Goal: Complete application form: Complete application form

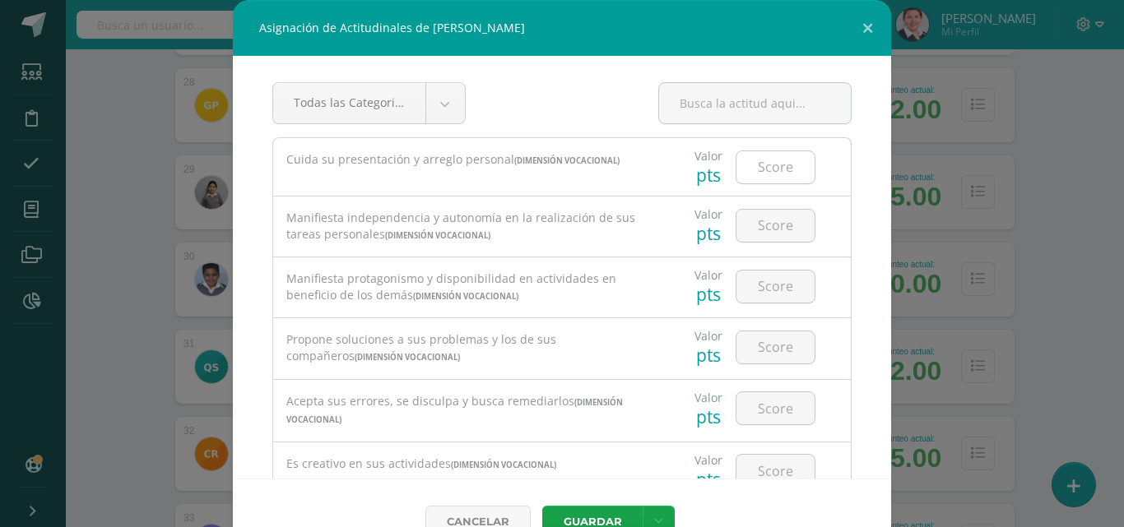
click at [752, 178] on input "number" at bounding box center [775, 167] width 78 height 32
type input "3"
click at [750, 222] on input "number" at bounding box center [775, 226] width 78 height 32
type input "3"
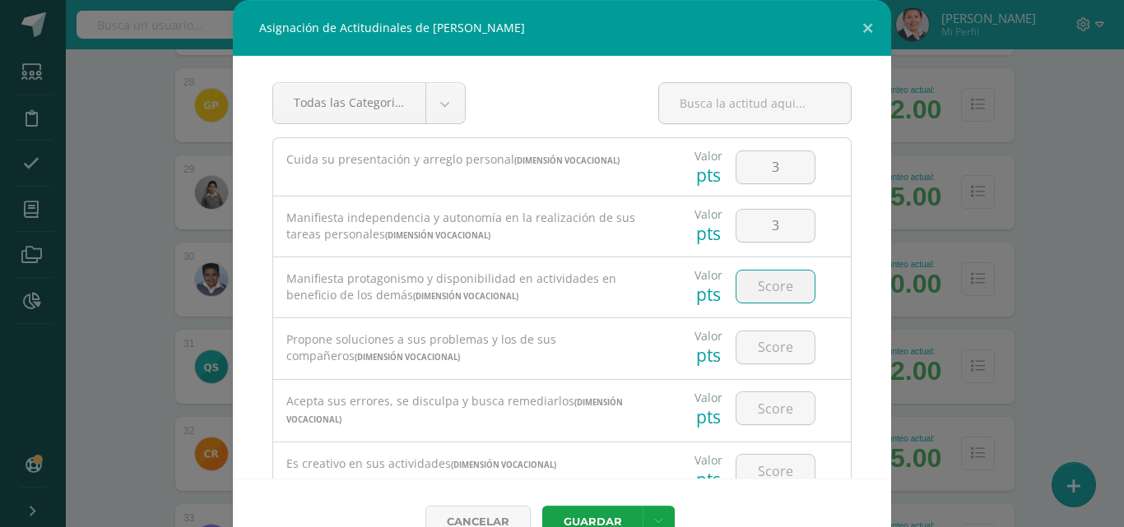
click at [758, 285] on input "number" at bounding box center [775, 287] width 78 height 32
type input "3"
click at [763, 350] on input "number" at bounding box center [775, 347] width 78 height 32
type input "3"
click at [781, 408] on input "number" at bounding box center [775, 408] width 78 height 32
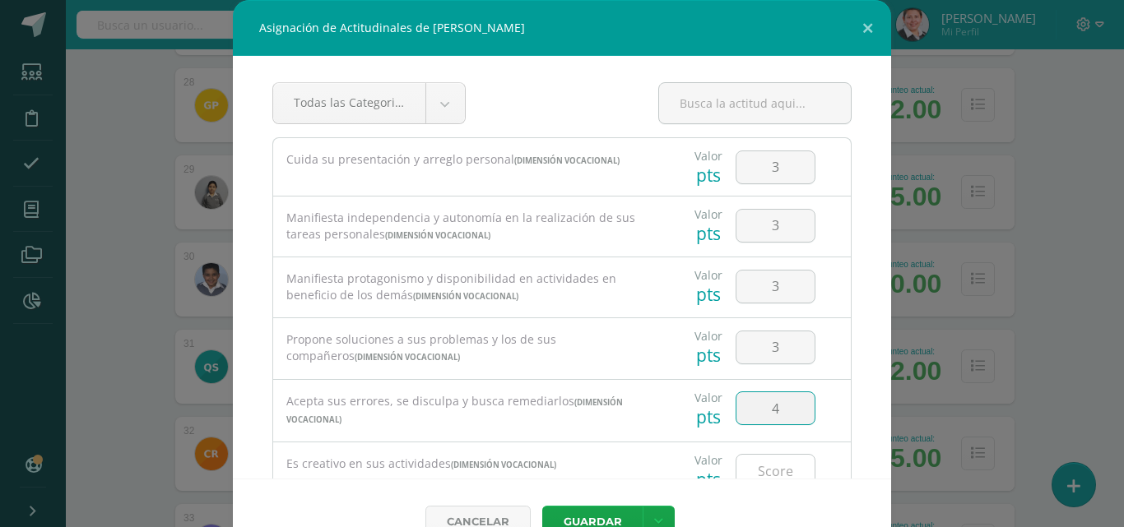
type input "4"
click at [777, 468] on input "number" at bounding box center [775, 471] width 78 height 32
type input "3"
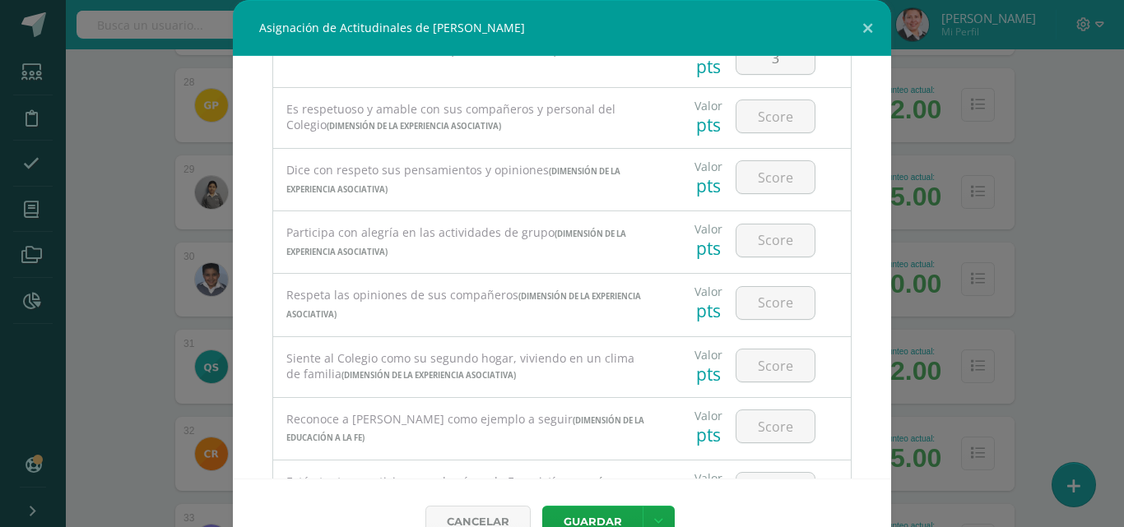
scroll to position [331, 0]
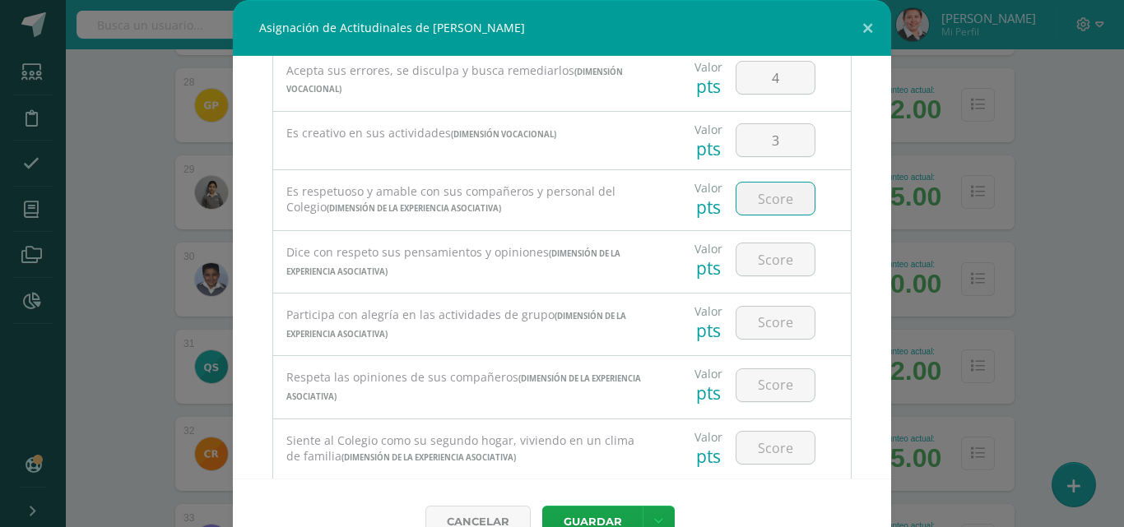
click at [780, 208] on input "number" at bounding box center [775, 199] width 78 height 32
type input "3"
type input "4"
click at [763, 267] on input "number" at bounding box center [775, 259] width 78 height 32
type input "3"
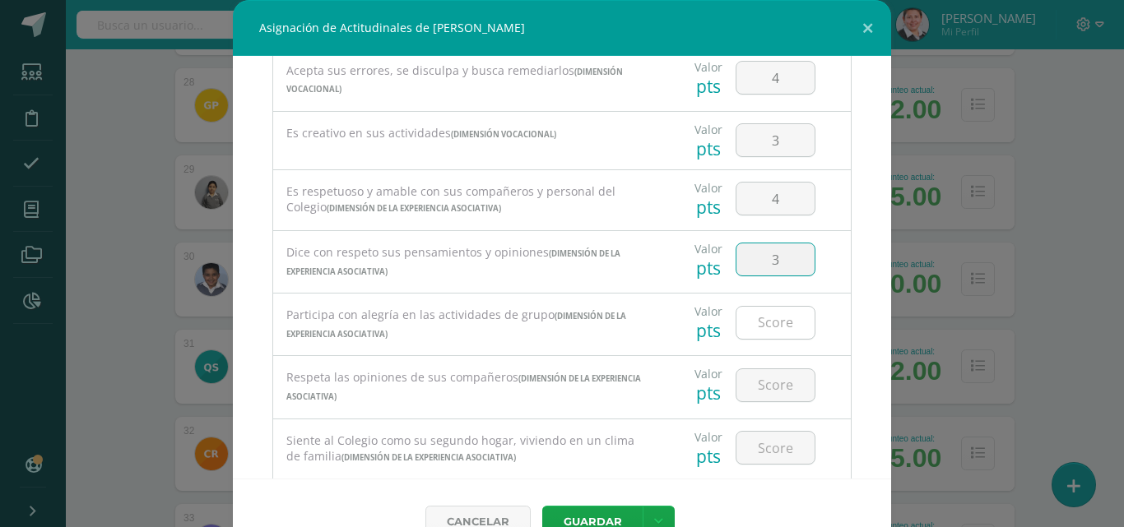
click at [768, 321] on input "number" at bounding box center [775, 323] width 78 height 32
type input "3"
click at [542, 506] on button "Guardar" at bounding box center [592, 522] width 100 height 32
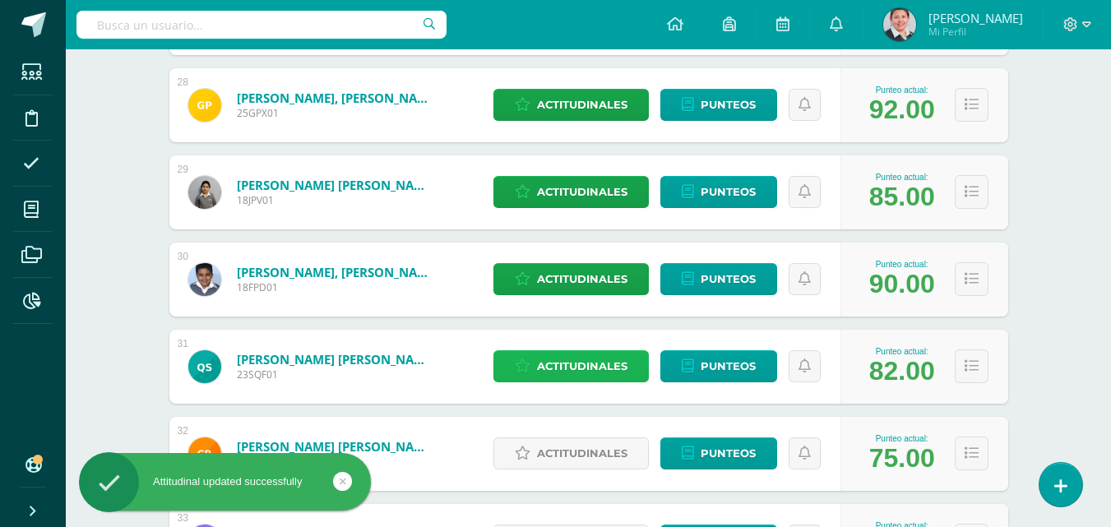
click at [598, 366] on span "Actitudinales" at bounding box center [582, 366] width 90 height 30
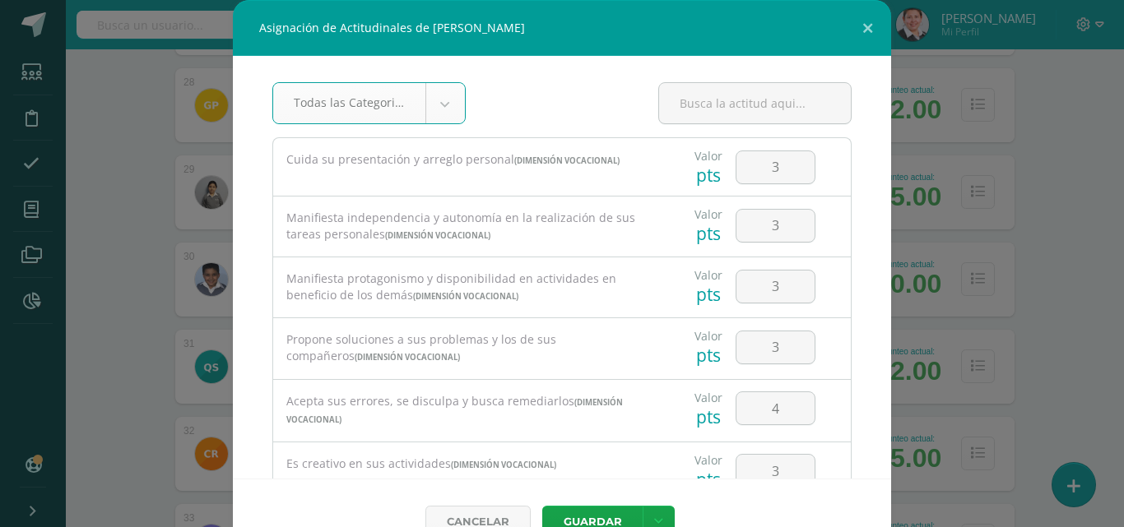
type input "4"
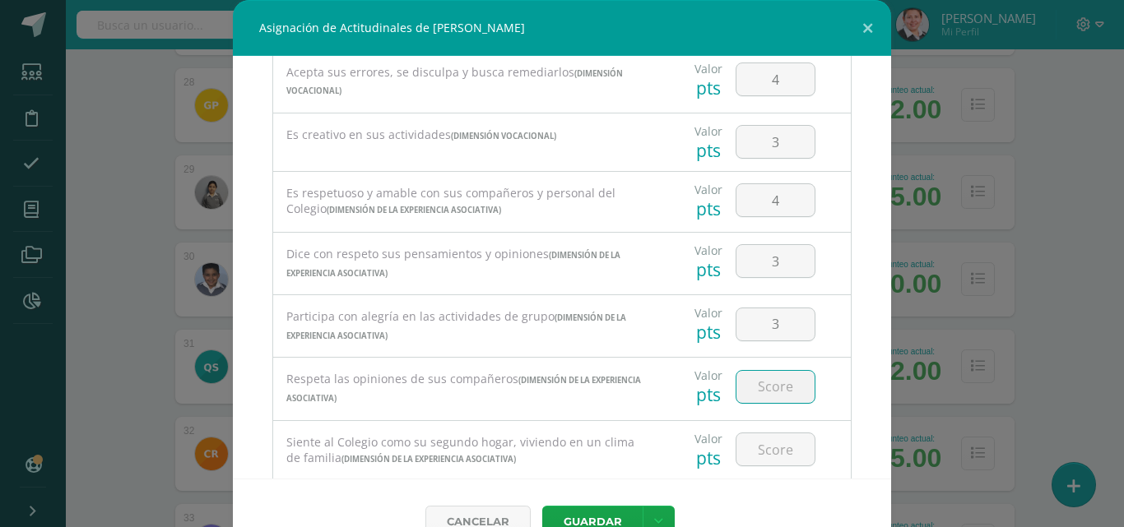
click at [749, 399] on input "number" at bounding box center [775, 387] width 78 height 32
type input "3"
click at [756, 455] on input "number" at bounding box center [775, 449] width 78 height 32
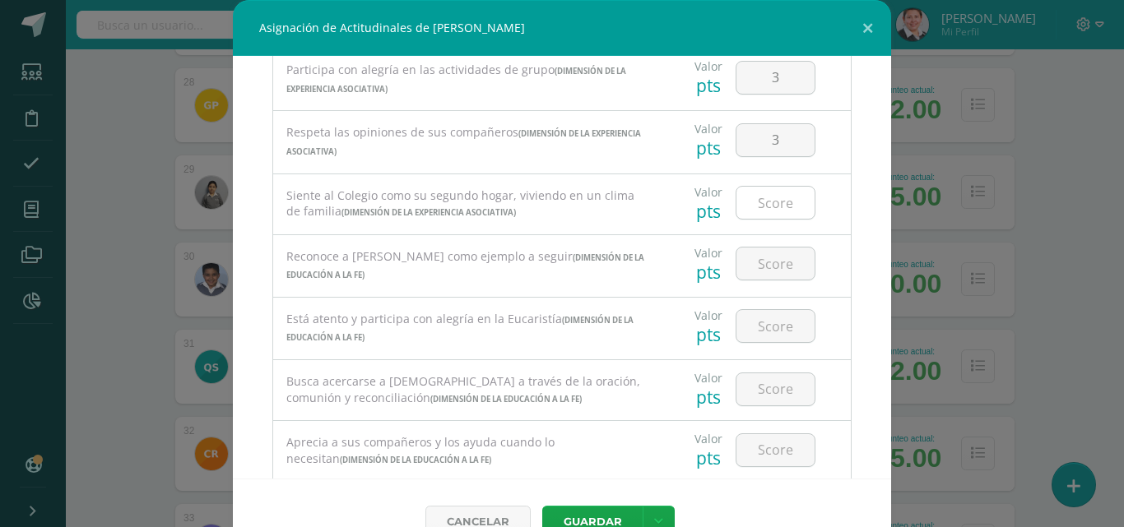
scroll to position [658, 0]
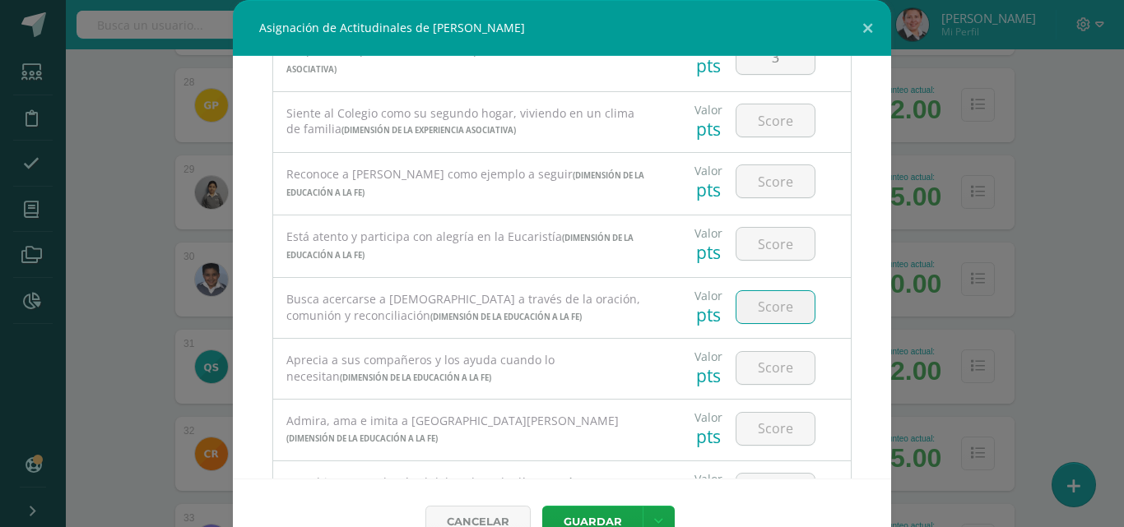
click at [757, 307] on input "number" at bounding box center [775, 307] width 78 height 32
type input "3"
click at [747, 376] on input "number" at bounding box center [775, 368] width 78 height 32
type input "3"
click at [777, 453] on div at bounding box center [775, 429] width 93 height 58
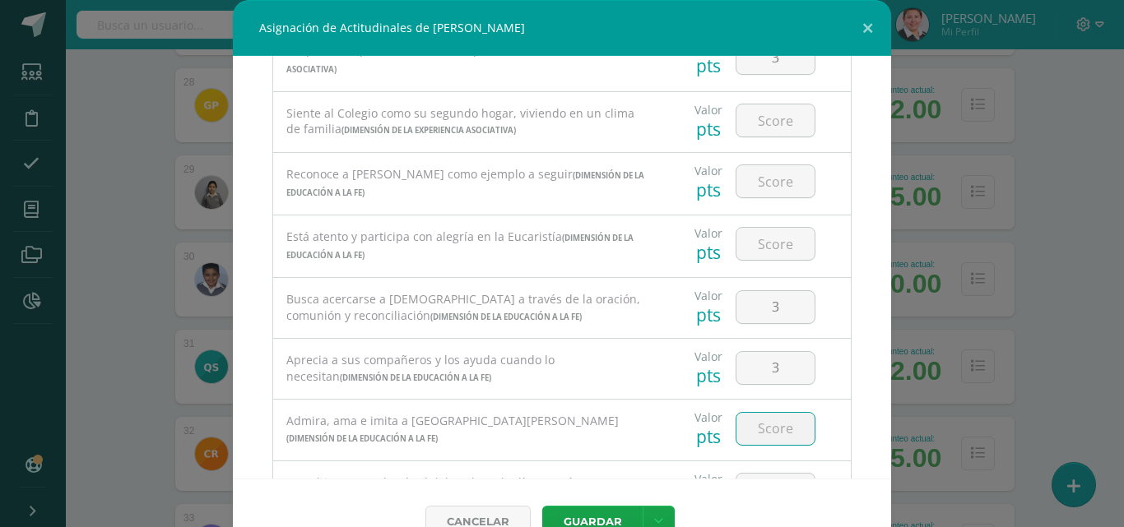
click at [758, 442] on input "number" at bounding box center [775, 429] width 78 height 32
click at [760, 120] on input "number" at bounding box center [775, 120] width 78 height 32
type input "4"
click at [764, 185] on input "number" at bounding box center [775, 181] width 78 height 32
type input "3"
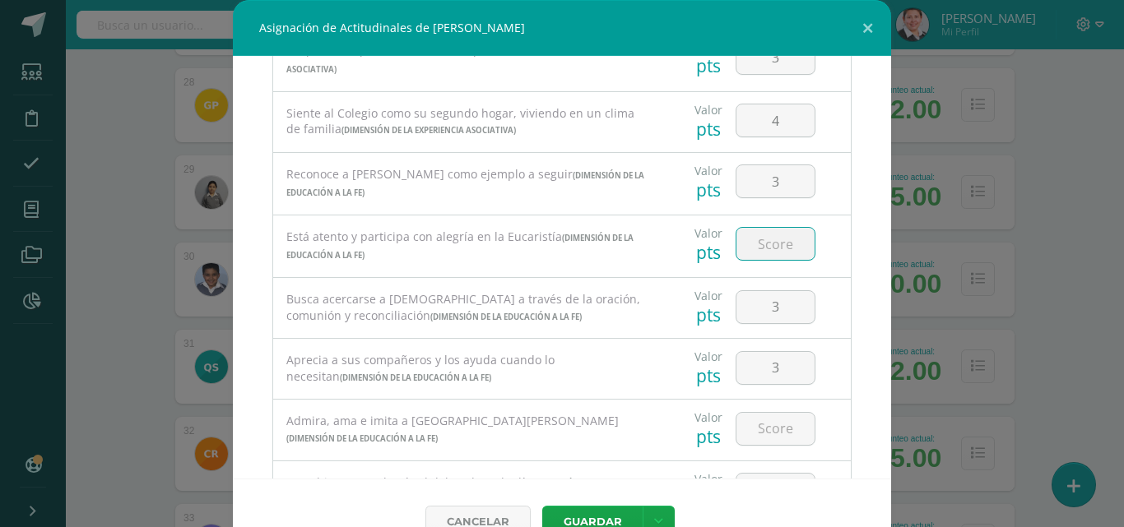
click at [759, 237] on input "number" at bounding box center [775, 244] width 78 height 32
type input "3"
click at [763, 301] on input "3" at bounding box center [775, 307] width 78 height 32
click at [780, 438] on input "number" at bounding box center [775, 429] width 78 height 32
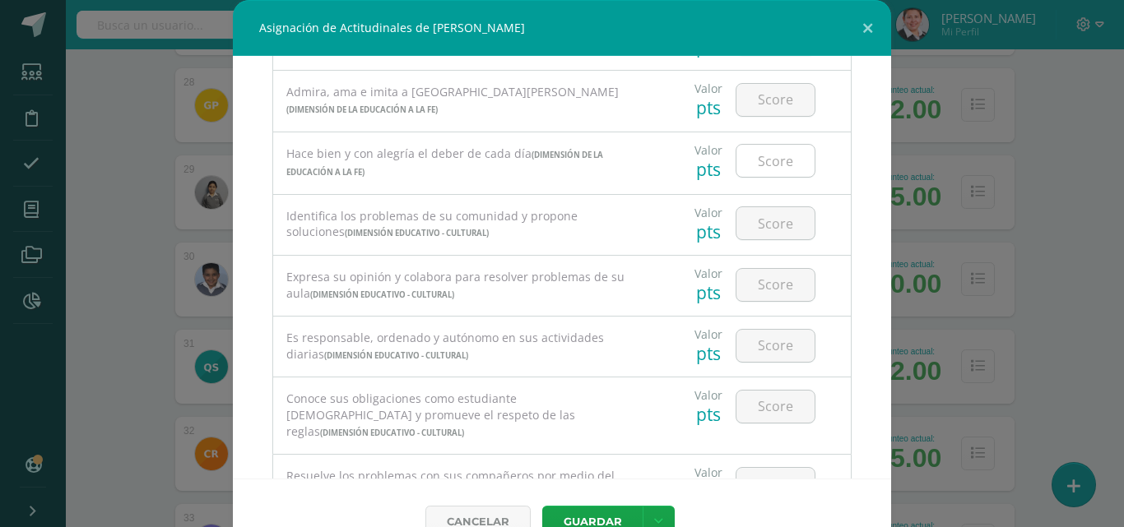
scroll to position [905, 0]
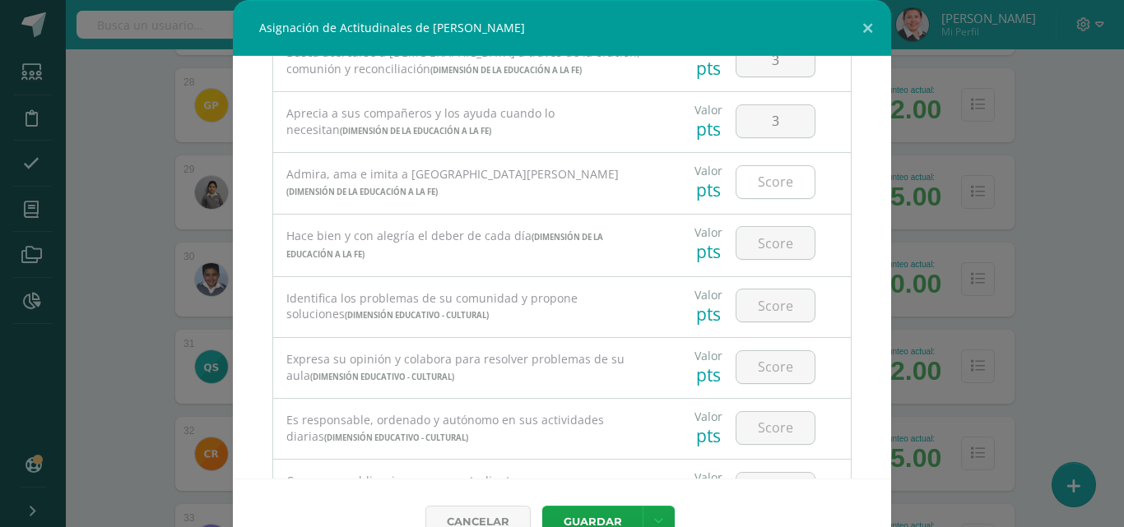
click at [768, 197] on input "number" at bounding box center [775, 182] width 78 height 32
type input "3"
click at [766, 252] on input "number" at bounding box center [775, 243] width 78 height 32
type input "3"
click at [745, 315] on input "number" at bounding box center [775, 306] width 78 height 32
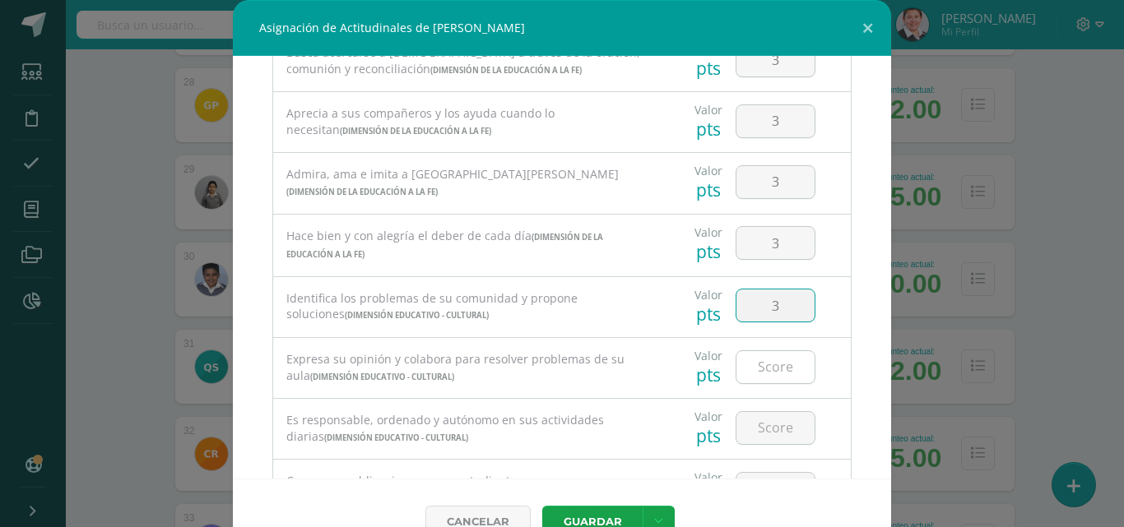
type input "3"
click at [776, 372] on input "number" at bounding box center [775, 367] width 78 height 32
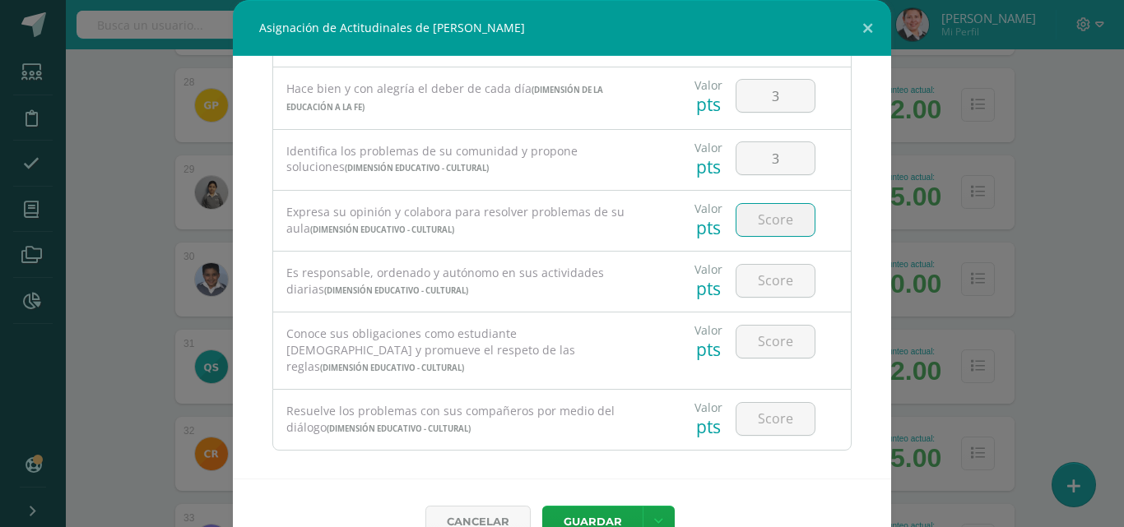
click at [782, 228] on input "number" at bounding box center [775, 220] width 78 height 32
type input "3"
click at [749, 293] on input "number" at bounding box center [775, 281] width 78 height 32
type input "3"
click at [773, 355] on input "number" at bounding box center [775, 342] width 78 height 32
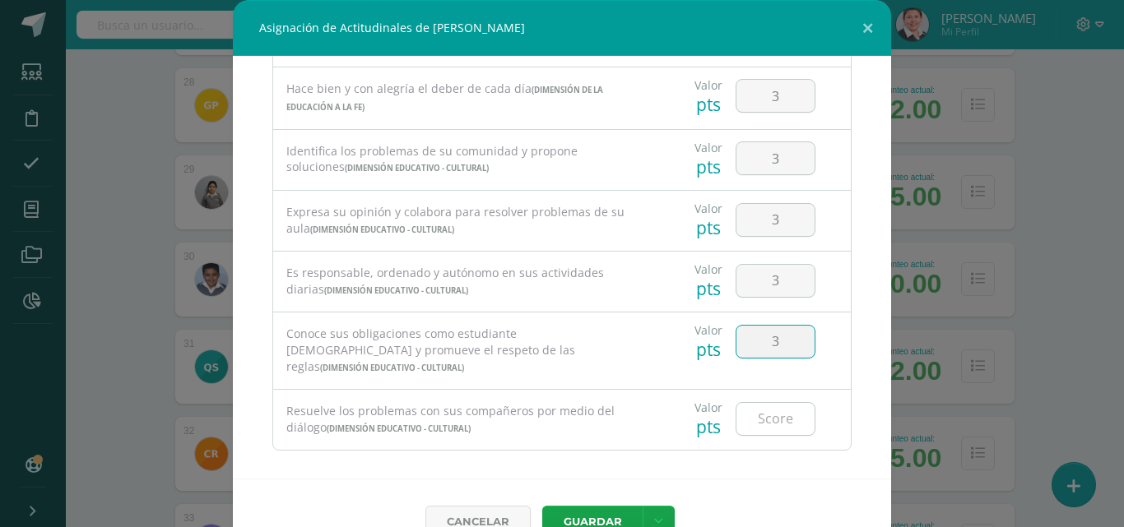
type input "3"
drag, startPoint x: 770, startPoint y: 415, endPoint x: 766, endPoint y: 406, distance: 10.7
click at [767, 414] on input "number" at bounding box center [775, 419] width 78 height 32
type input "4"
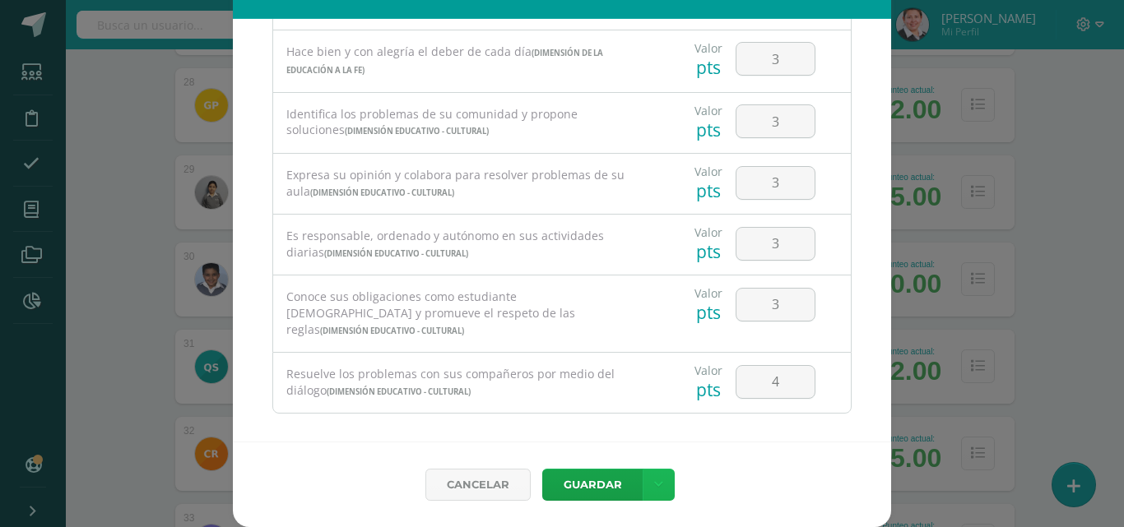
click at [642, 488] on link at bounding box center [658, 485] width 32 height 32
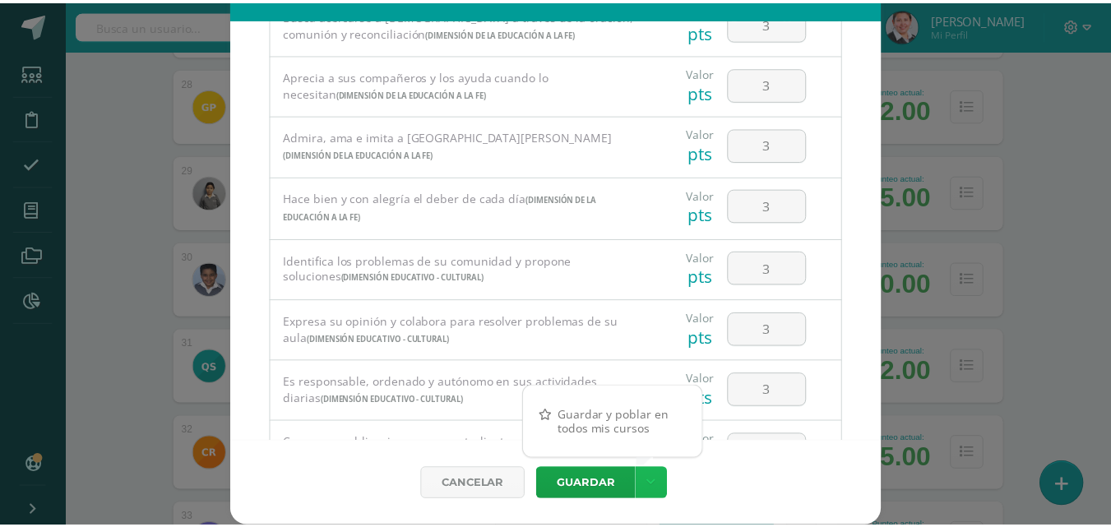
scroll to position [1052, 0]
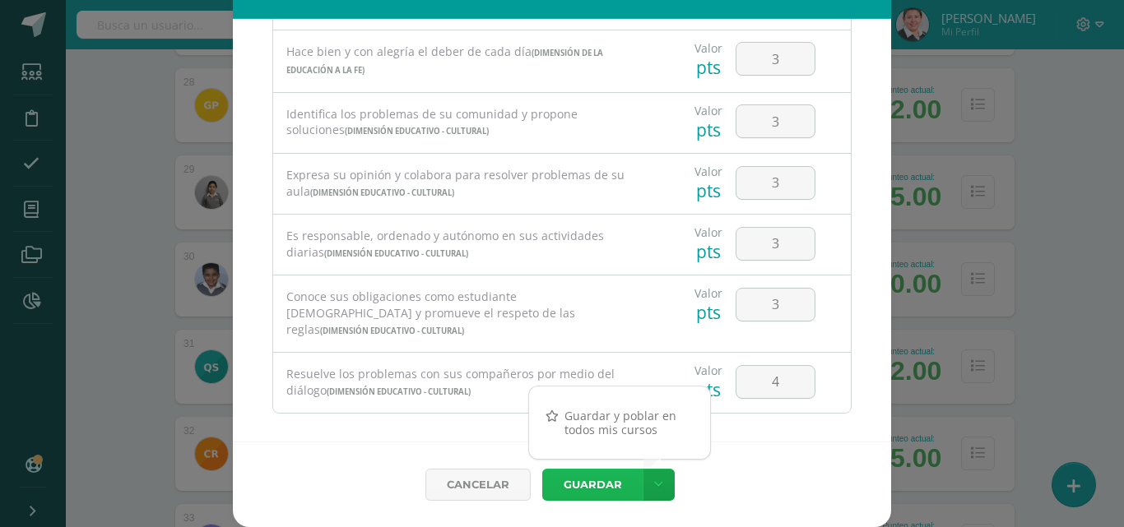
click at [586, 483] on button "Guardar" at bounding box center [592, 485] width 100 height 32
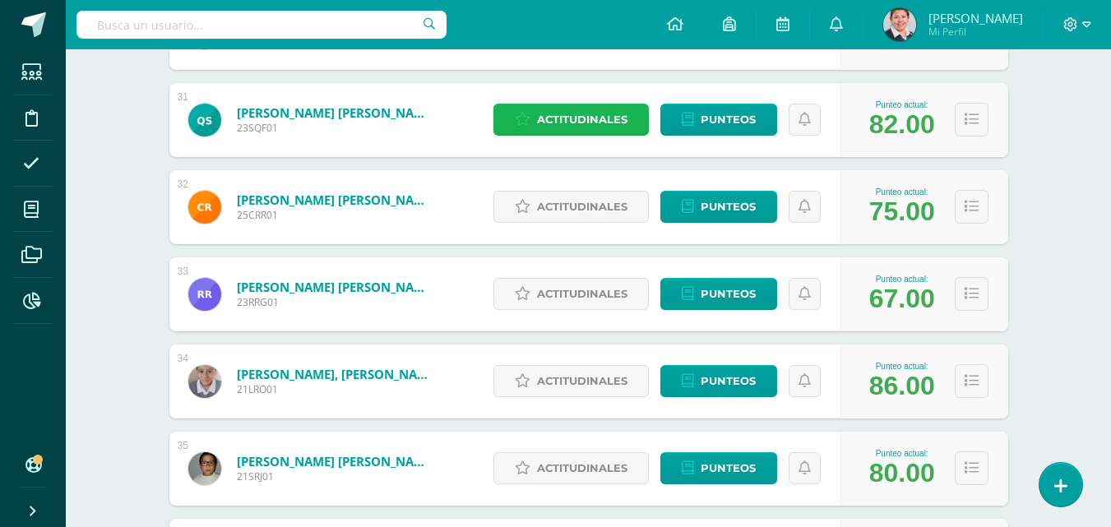
scroll to position [2973, 0]
